Goal: Find specific page/section: Find specific page/section

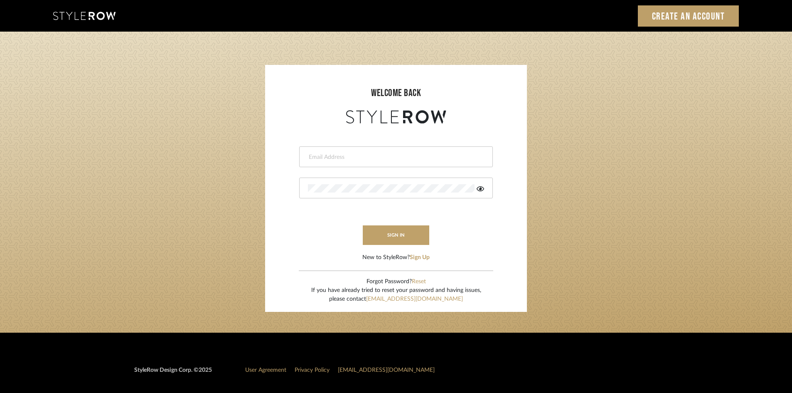
type input "intern@meyerinteriors.com"
click at [417, 231] on button "sign in" at bounding box center [396, 235] width 67 height 20
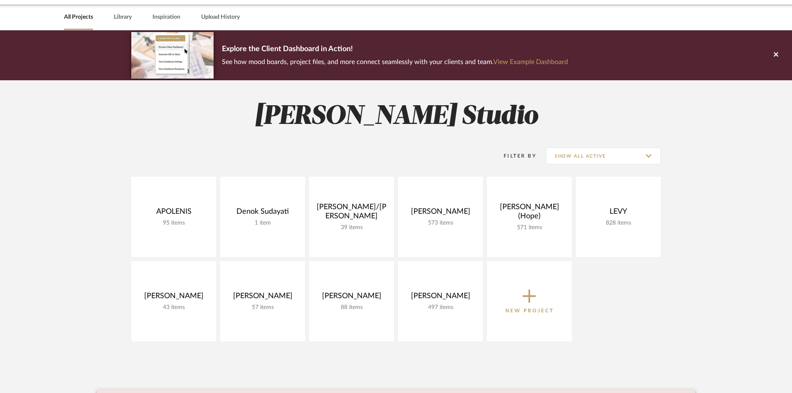
scroll to position [34, 0]
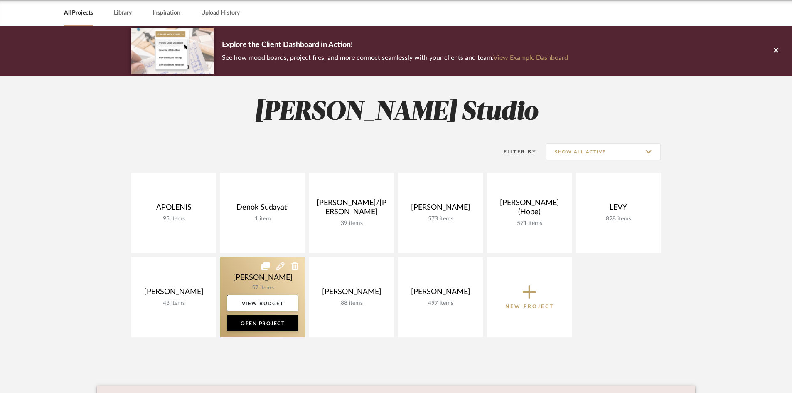
click at [290, 283] on link at bounding box center [262, 297] width 85 height 80
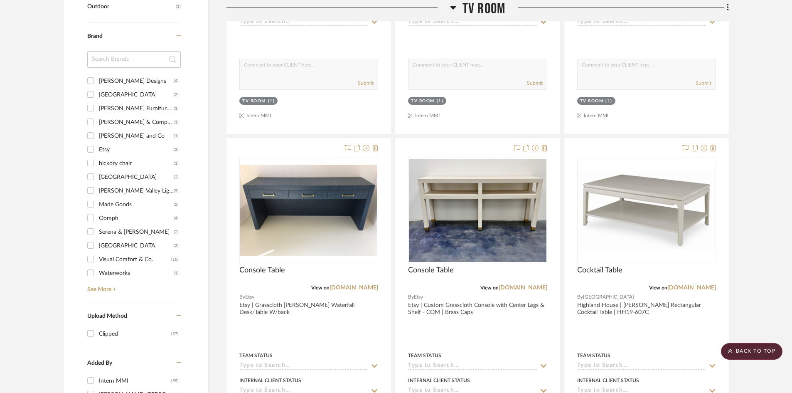
scroll to position [532, 0]
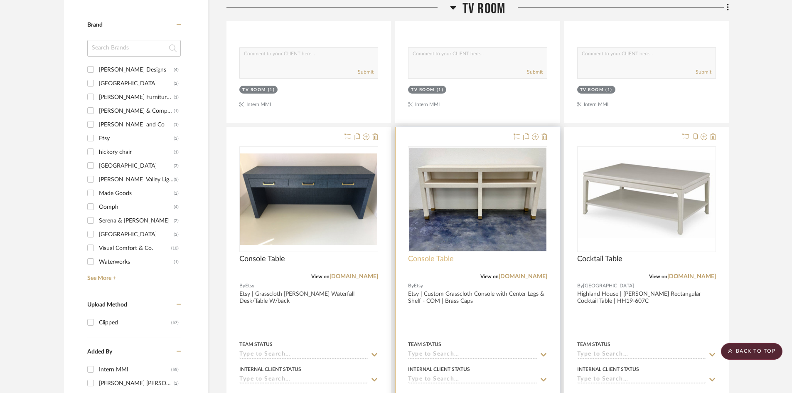
click at [432, 261] on span "Console Table" at bounding box center [431, 258] width 46 height 9
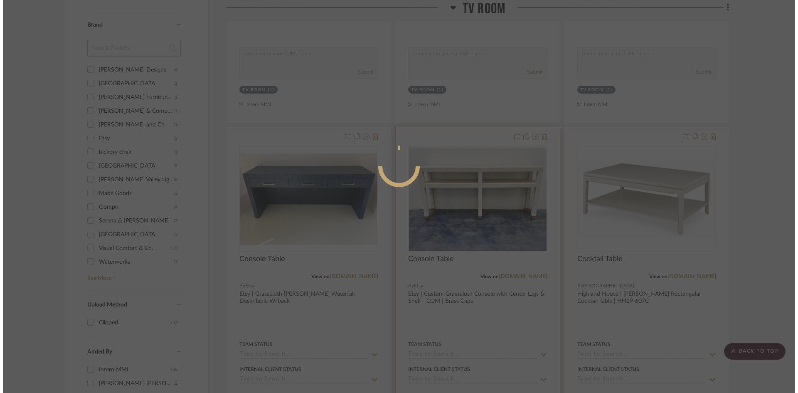
scroll to position [0, 0]
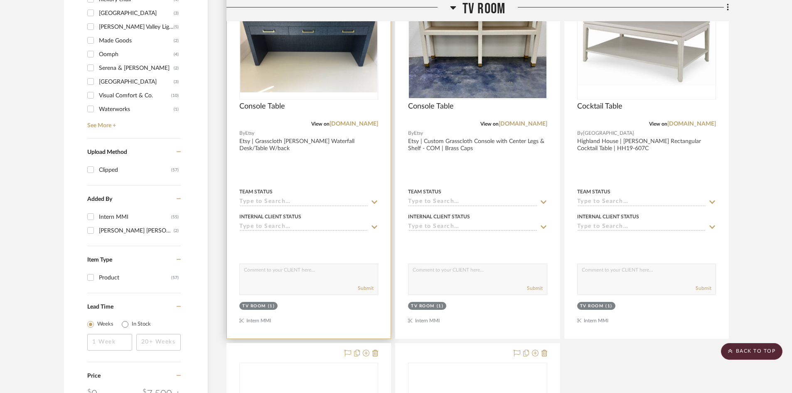
scroll to position [689, 0]
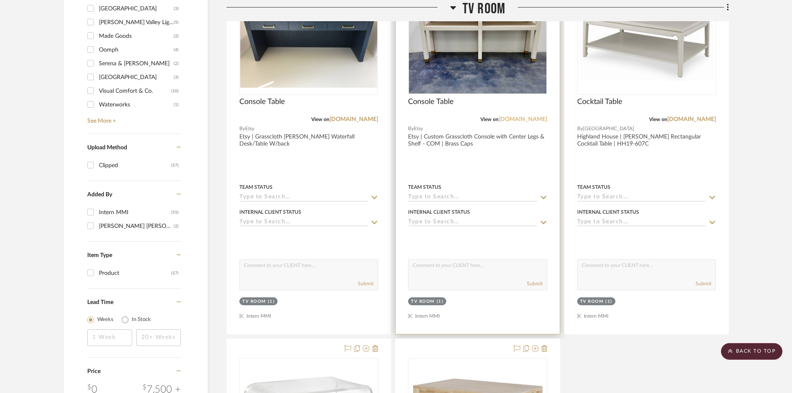
click at [529, 120] on link "etsy.com" at bounding box center [523, 119] width 49 height 6
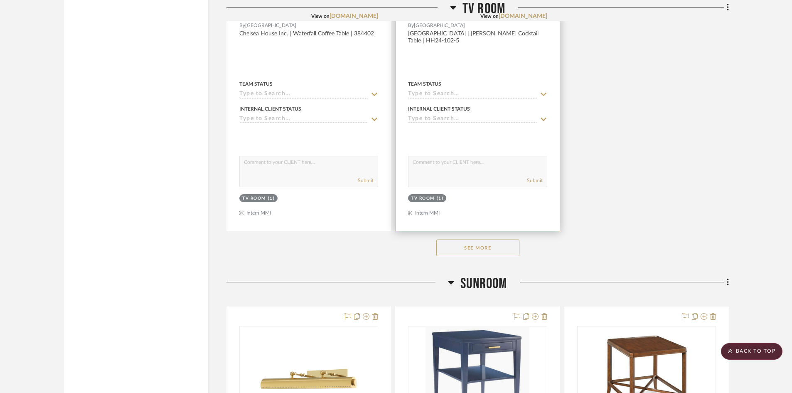
scroll to position [1169, 0]
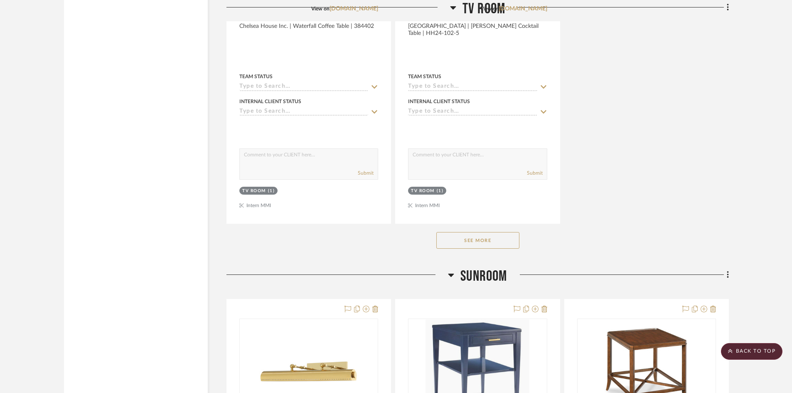
click at [505, 240] on button "See More" at bounding box center [478, 240] width 83 height 17
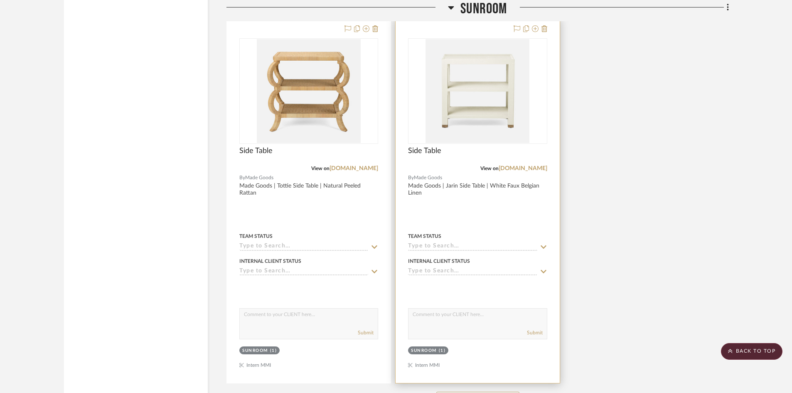
scroll to position [3371, 0]
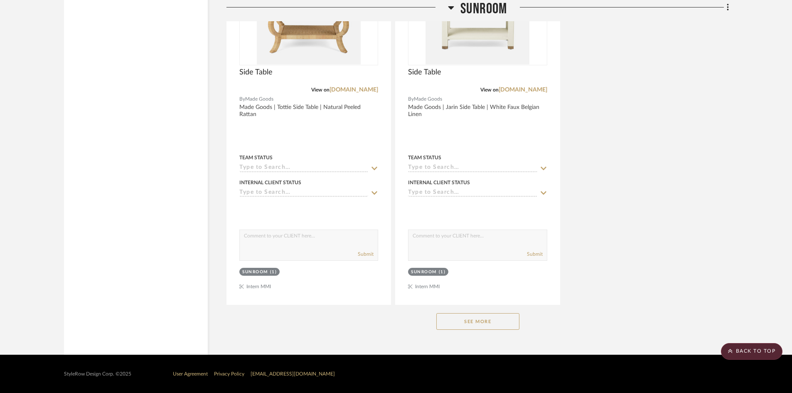
click at [480, 313] on button "See More" at bounding box center [478, 321] width 83 height 17
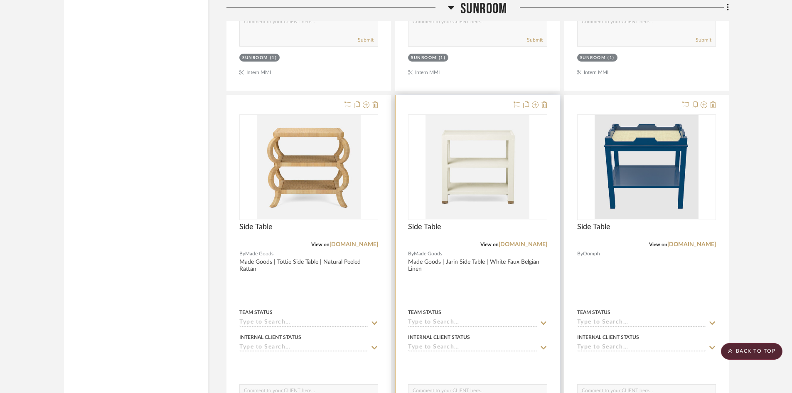
scroll to position [3213, 0]
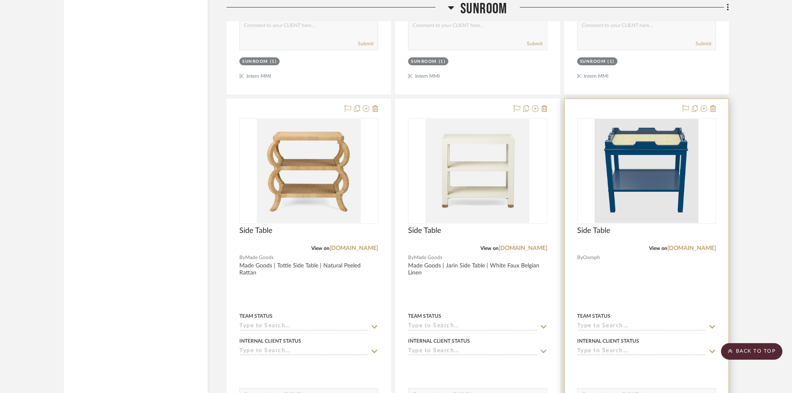
drag, startPoint x: 658, startPoint y: 172, endPoint x: 664, endPoint y: 170, distance: 6.2
click at [0, 0] on img at bounding box center [0, 0] width 0 height 0
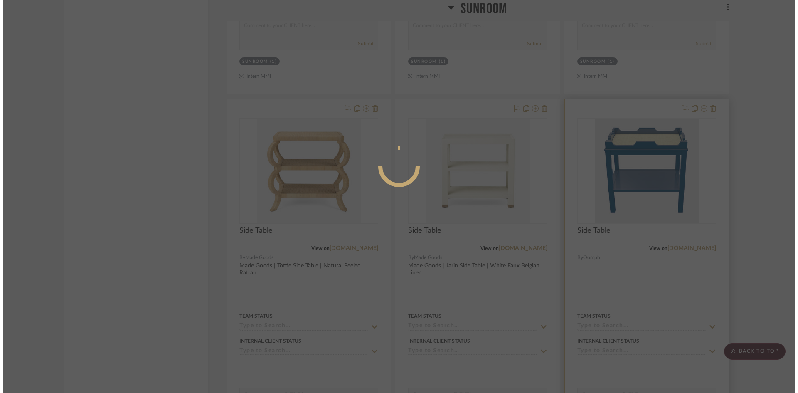
scroll to position [0, 0]
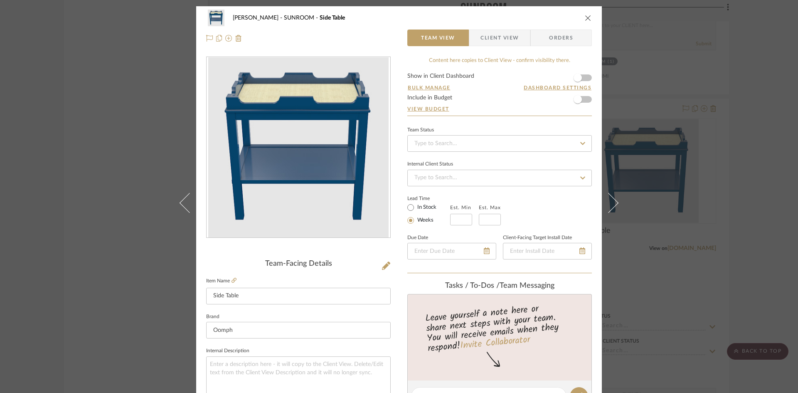
click at [740, 167] on div "Murray SUNROOM Side Table Team View Client View Orders Team-Facing Details Item…" at bounding box center [399, 196] width 798 height 393
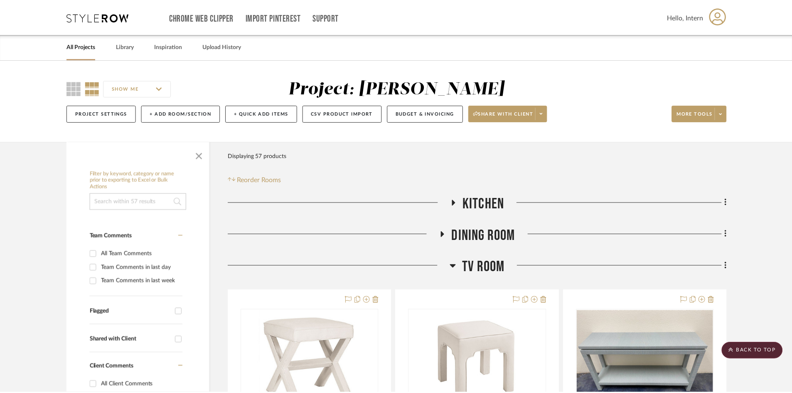
scroll to position [3213, 0]
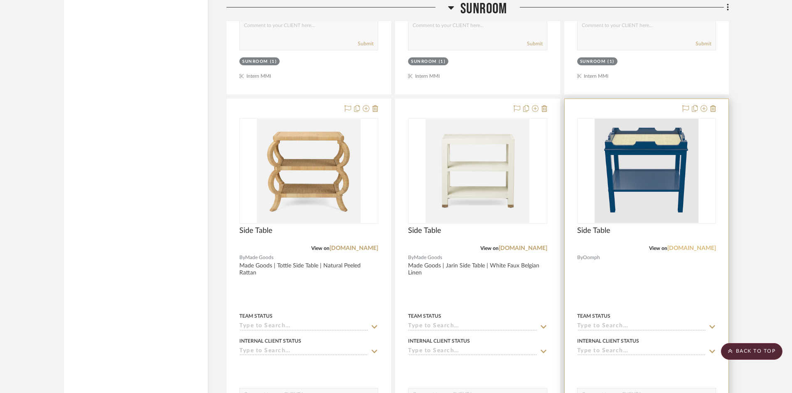
click at [706, 248] on link "oomphhome.com" at bounding box center [692, 248] width 49 height 6
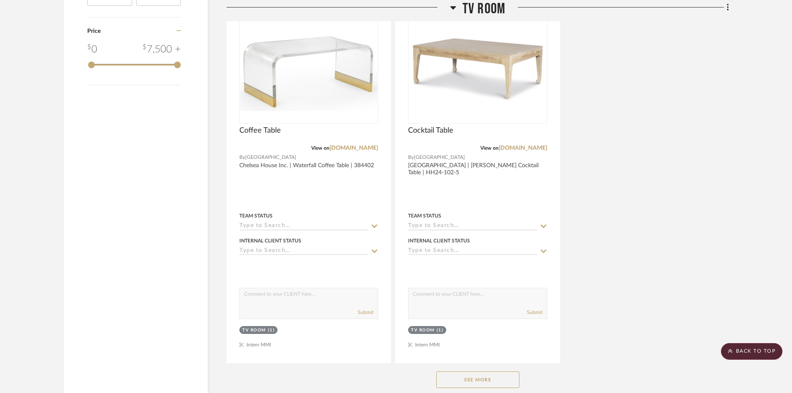
scroll to position [1041, 0]
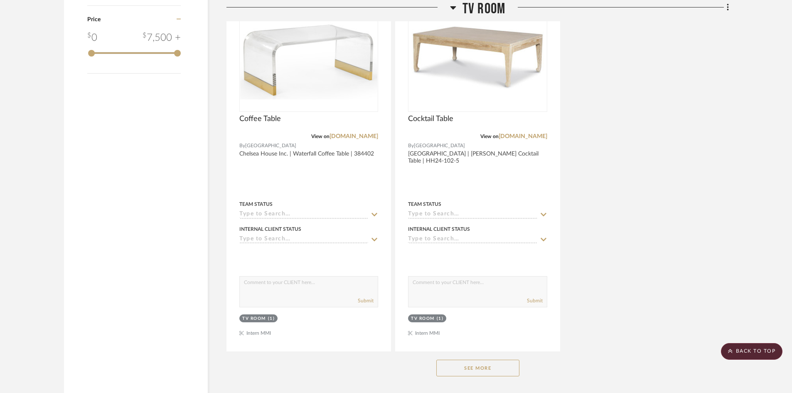
click at [502, 368] on button "See More" at bounding box center [478, 368] width 83 height 17
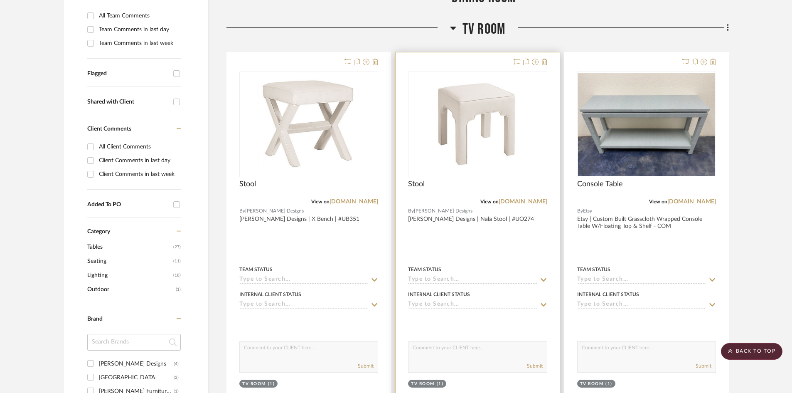
scroll to position [230, 0]
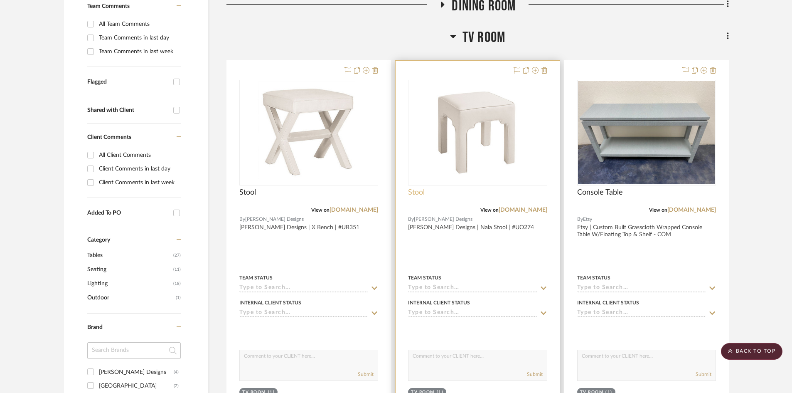
click at [414, 192] on span "Stool" at bounding box center [416, 192] width 17 height 9
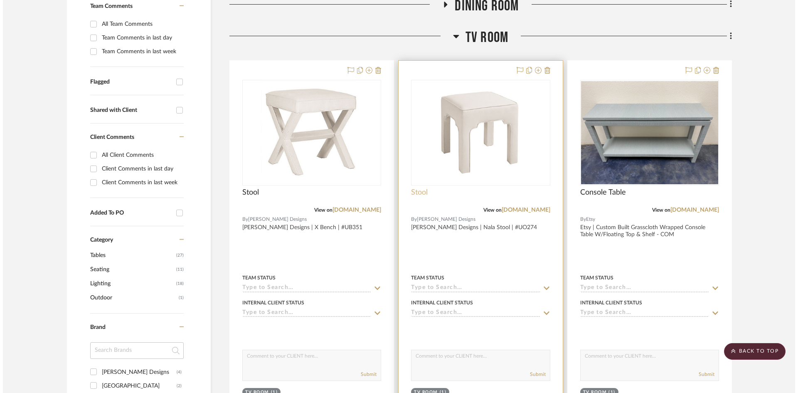
scroll to position [0, 0]
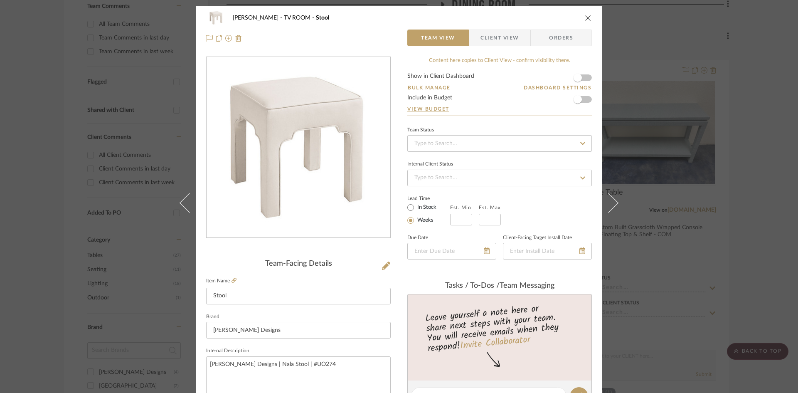
click at [743, 146] on div "Murray TV ROOM Stool Team View Client View Orders Team-Facing Details Item Name…" at bounding box center [399, 196] width 798 height 393
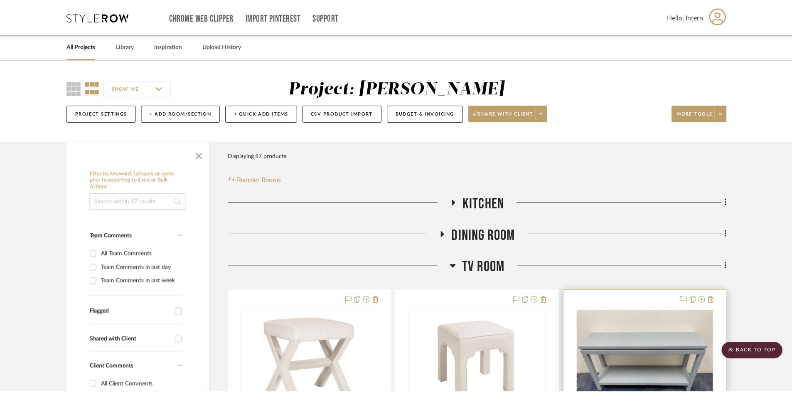
scroll to position [230, 0]
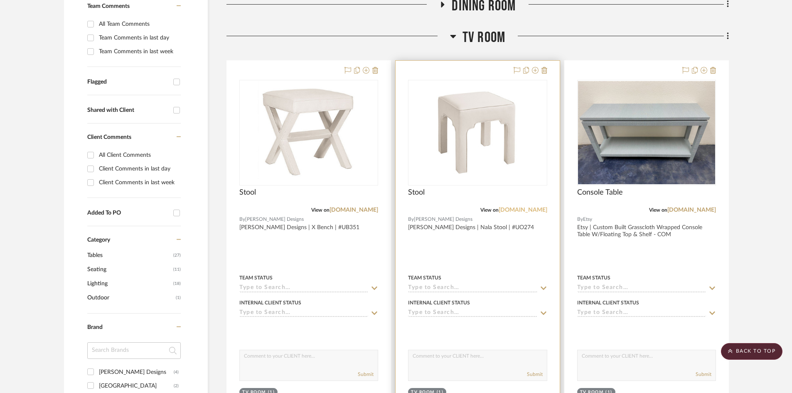
click at [527, 210] on link "[DOMAIN_NAME]" at bounding box center [523, 210] width 49 height 6
